Goal: Check status: Check status

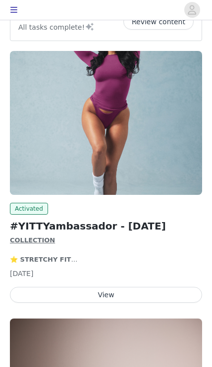
scroll to position [38, 0]
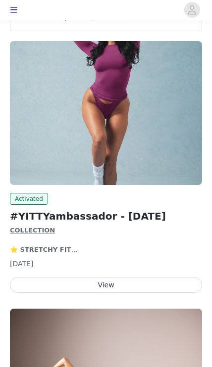
click at [129, 284] on button "View" at bounding box center [106, 285] width 192 height 16
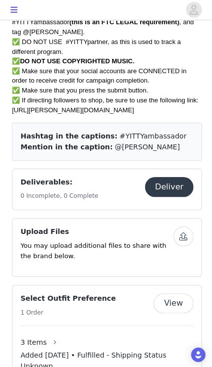
scroll to position [614, 0]
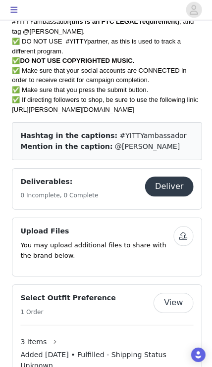
click at [103, 198] on div "Deliverables: 0 Incomplete, 0 Complete" at bounding box center [81, 187] width 123 height 24
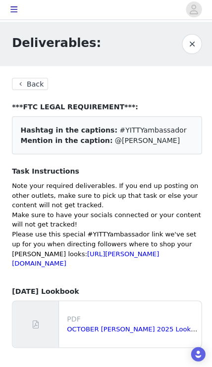
click at [34, 88] on button "Back" at bounding box center [30, 84] width 36 height 12
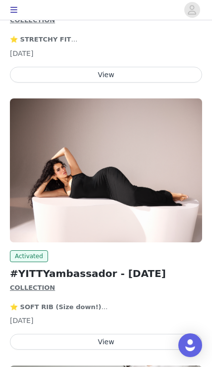
scroll to position [297, 0]
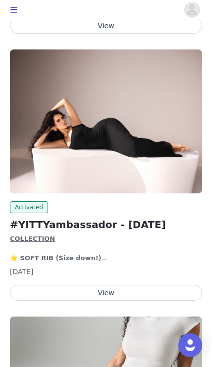
click at [140, 289] on button "View" at bounding box center [106, 293] width 192 height 16
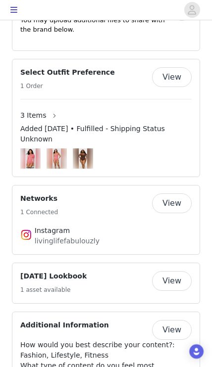
scroll to position [725, 0]
click at [176, 213] on button "View" at bounding box center [172, 203] width 40 height 20
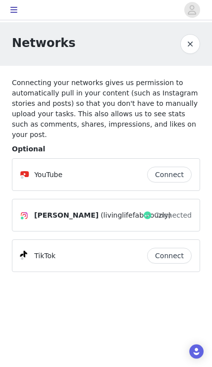
click at [192, 46] on button "button" at bounding box center [190, 44] width 20 height 20
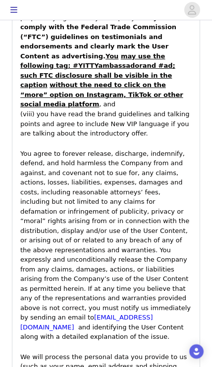
scroll to position [1683, 0]
